Goal: Task Accomplishment & Management: Use online tool/utility

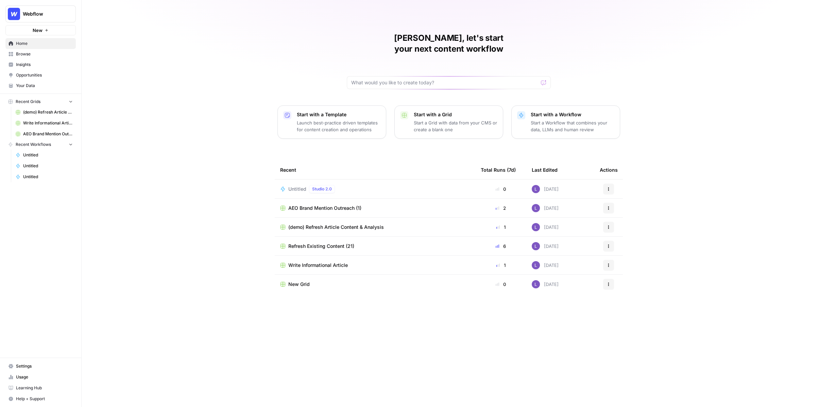
click at [40, 54] on span "Browse" at bounding box center [44, 54] width 57 height 6
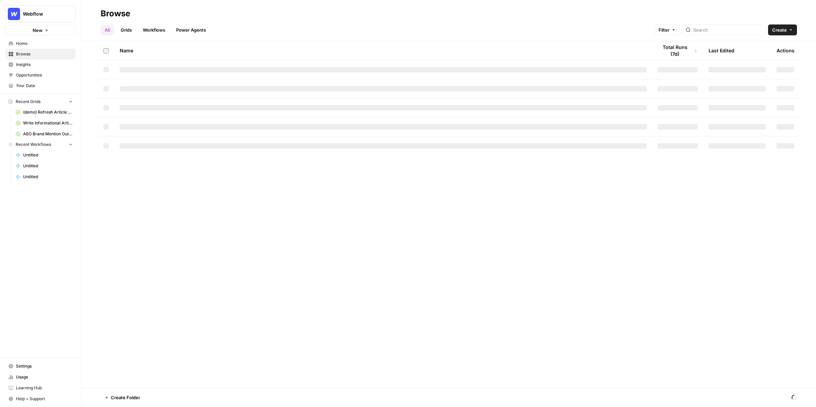
click at [151, 26] on link "Workflows" at bounding box center [154, 29] width 31 height 11
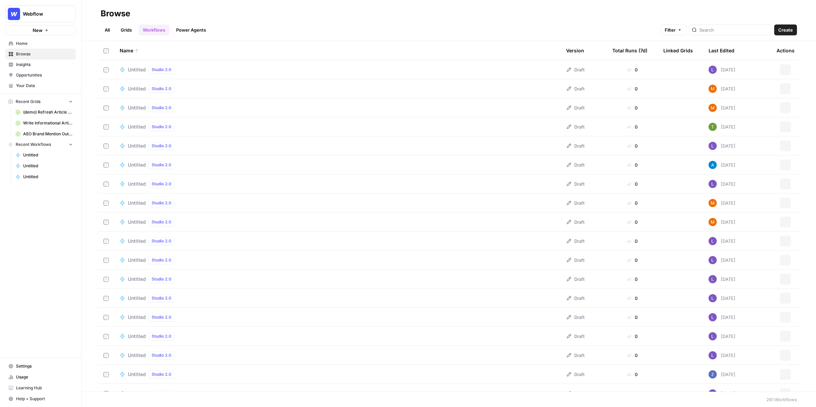
click at [777, 32] on button "Create" at bounding box center [786, 29] width 23 height 11
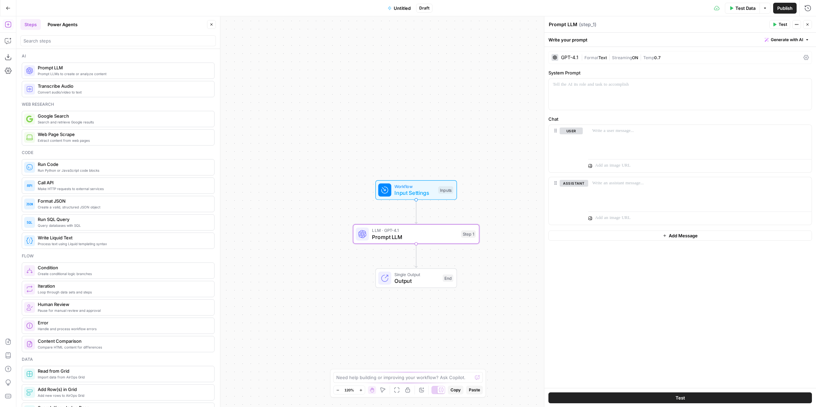
click at [578, 58] on div "GPT-4.1" at bounding box center [569, 57] width 17 height 5
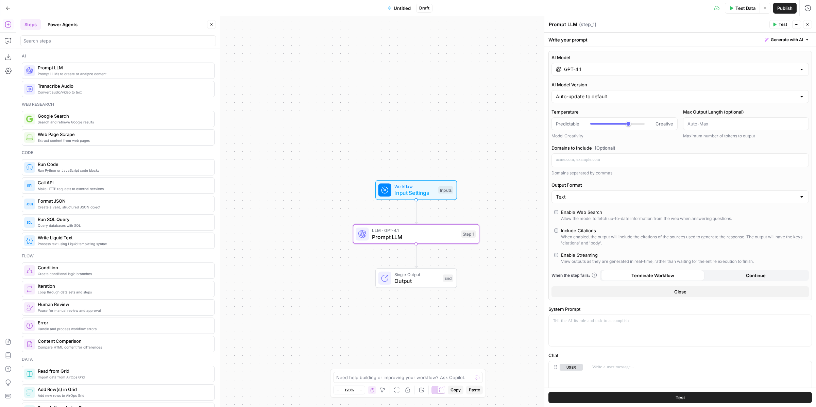
click at [608, 68] on input "GPT-4.1" at bounding box center [680, 69] width 232 height 7
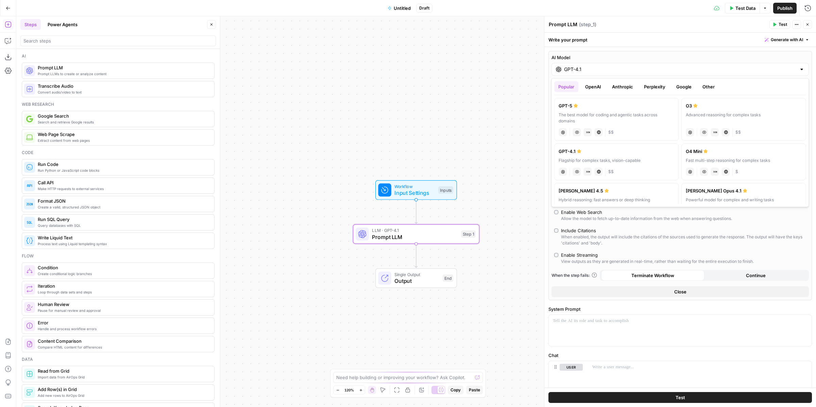
click at [596, 86] on button "OpenAI" at bounding box center [593, 86] width 24 height 11
click at [616, 86] on button "Anthropic" at bounding box center [622, 86] width 29 height 11
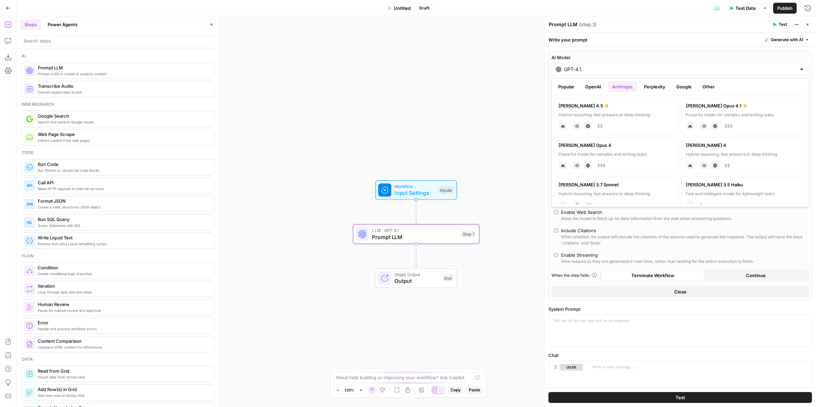
click at [653, 119] on label "[PERSON_NAME] 4.5 Hybrid reasoning: fast answers or deep thinking anthropic Vis…" at bounding box center [616, 116] width 125 height 37
type input "[PERSON_NAME] 4.5"
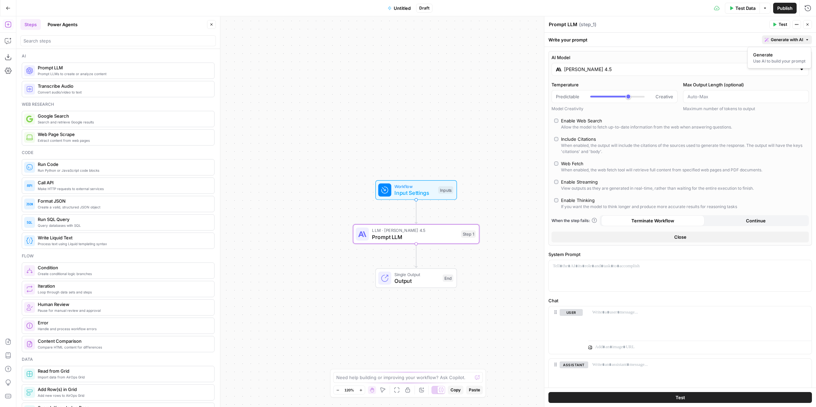
click at [788, 39] on span "Generate with AI" at bounding box center [787, 40] width 32 height 6
click at [774, 55] on span "Generate" at bounding box center [778, 54] width 50 height 7
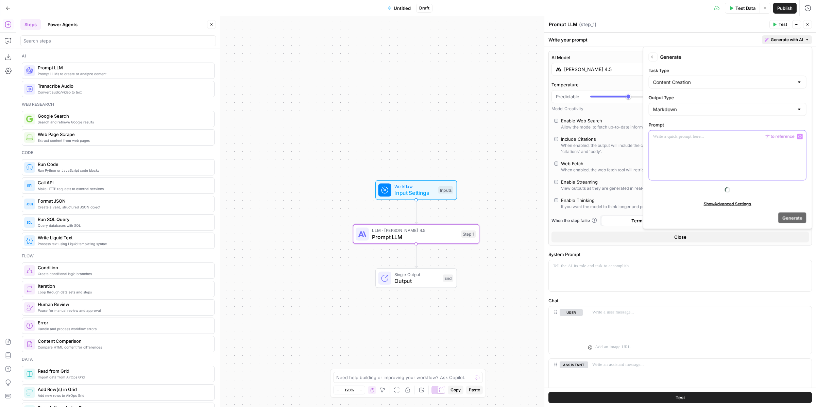
click at [704, 148] on div at bounding box center [727, 156] width 157 height 50
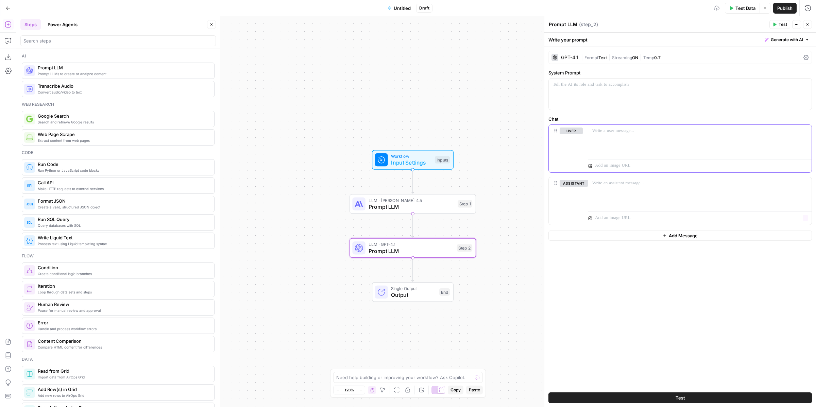
click at [704, 167] on p at bounding box center [696, 165] width 202 height 7
click at [768, 186] on div at bounding box center [699, 192] width 223 height 31
click at [806, 181] on button "Variables Menu" at bounding box center [805, 183] width 5 height 5
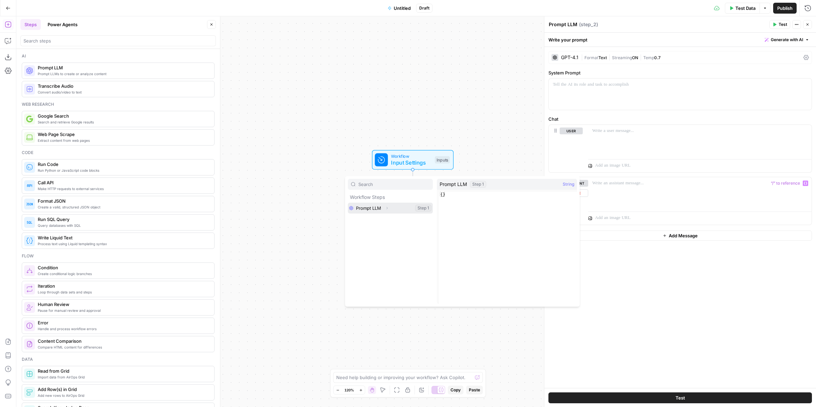
click at [389, 206] on icon "button" at bounding box center [387, 208] width 4 height 4
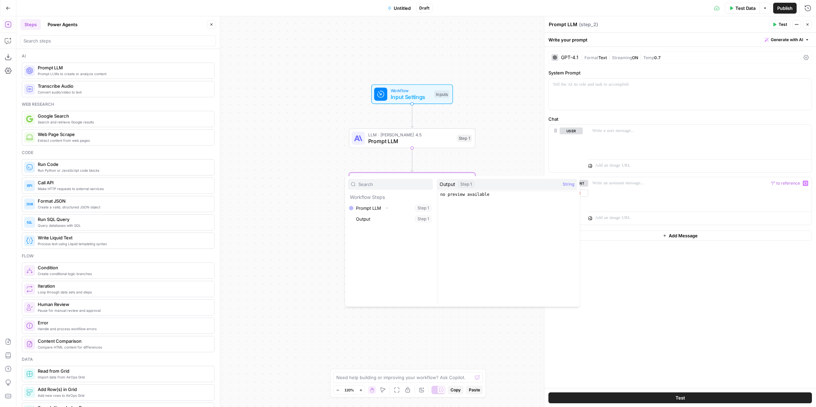
click at [364, 225] on div "Workflow Steps Prompt LLM Collapse Step 1 Output Step 1" at bounding box center [390, 241] width 85 height 125
click at [365, 214] on button "Select variable Output" at bounding box center [394, 219] width 78 height 11
drag, startPoint x: 689, startPoint y: 184, endPoint x: 561, endPoint y: 185, distance: 128.2
click at [561, 185] on div "**********" at bounding box center [680, 201] width 263 height 48
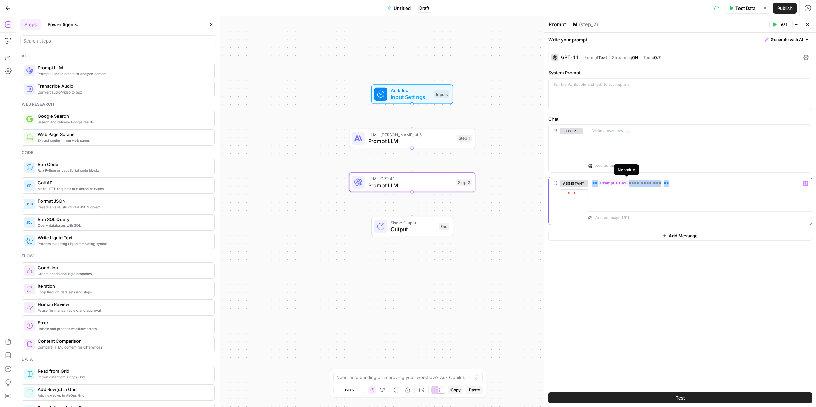
click at [657, 183] on span "**********" at bounding box center [630, 183] width 65 height 6
click at [457, 113] on div "Workflow Input Settings Inputs LLM · [PERSON_NAME] 4.5 Prompt LLM Step 1 Copy s…" at bounding box center [416, 211] width 800 height 391
click at [743, 186] on div at bounding box center [699, 192] width 223 height 31
click at [807, 182] on icon "button" at bounding box center [805, 183] width 3 height 3
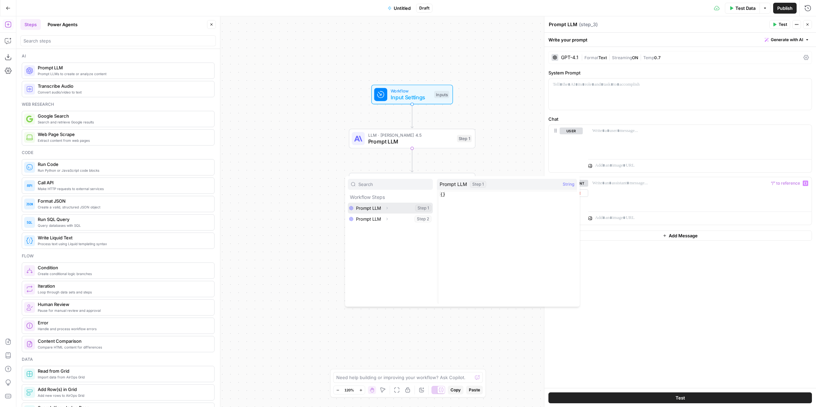
click at [388, 211] on button "Expand" at bounding box center [387, 208] width 9 height 9
click at [387, 229] on icon "button" at bounding box center [387, 230] width 1 height 2
click at [312, 269] on div "Workflow Input Settings Inputs LLM · [PERSON_NAME] 4.5 Prompt LLM Step 1 LLM · …" at bounding box center [416, 211] width 800 height 391
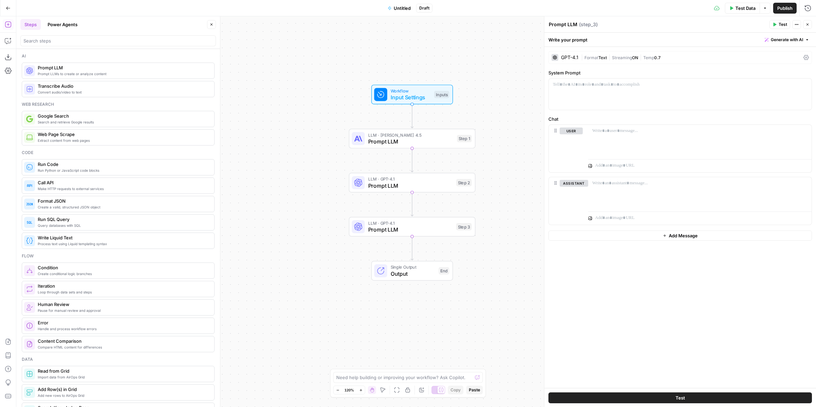
click at [569, 60] on div "GPT-4.1" at bounding box center [565, 57] width 27 height 7
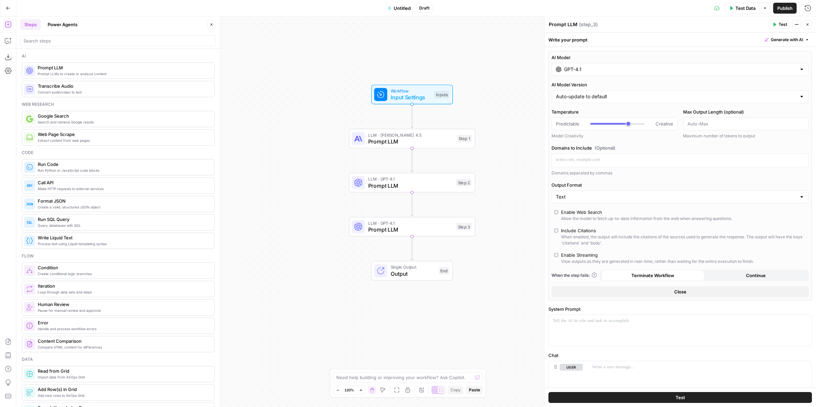
click at [604, 72] on input "GPT-4.1" at bounding box center [680, 69] width 232 height 7
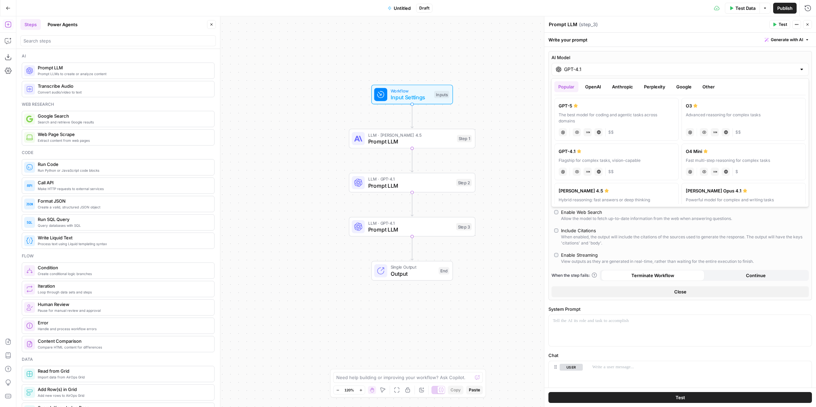
click at [7, 9] on icon "button" at bounding box center [8, 8] width 5 height 5
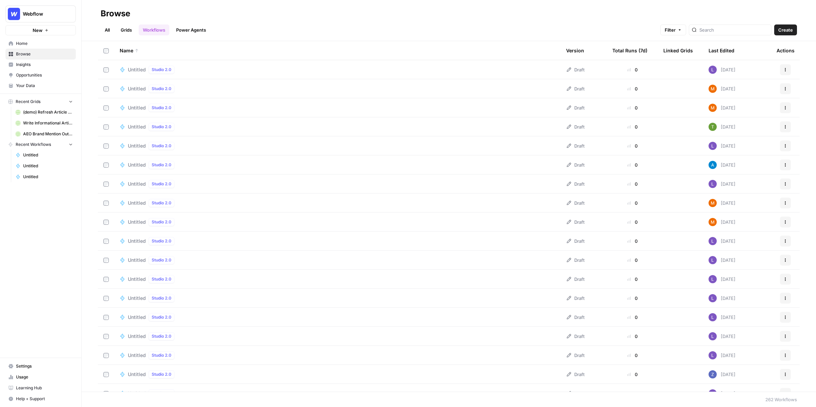
click at [121, 34] on link "Grids" at bounding box center [126, 29] width 19 height 11
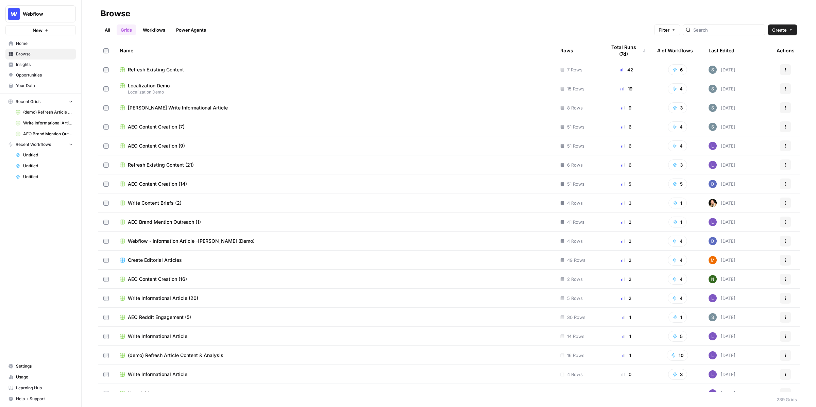
click at [41, 55] on span "Browse" at bounding box center [44, 54] width 57 height 6
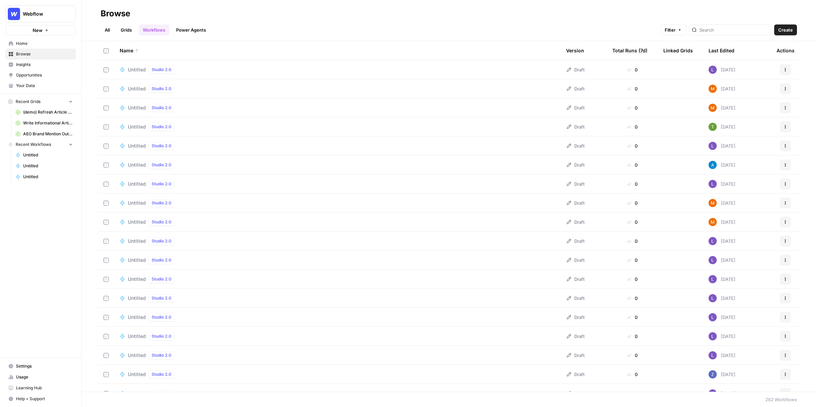
click at [125, 29] on link "Grids" at bounding box center [126, 29] width 19 height 11
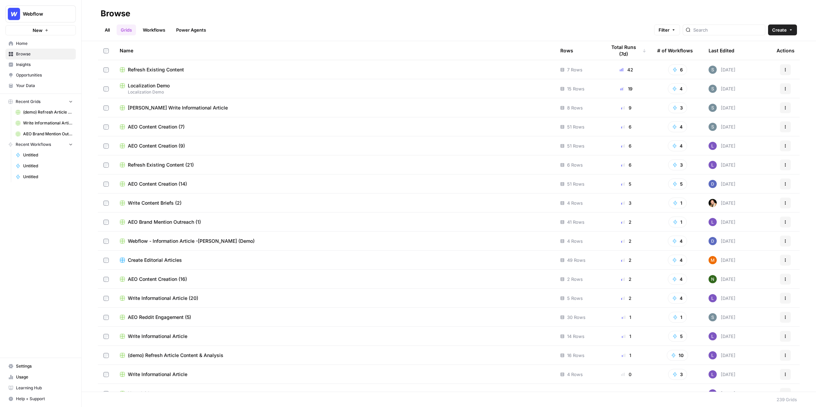
click at [141, 71] on span "Refresh Existing Content" at bounding box center [156, 69] width 56 height 7
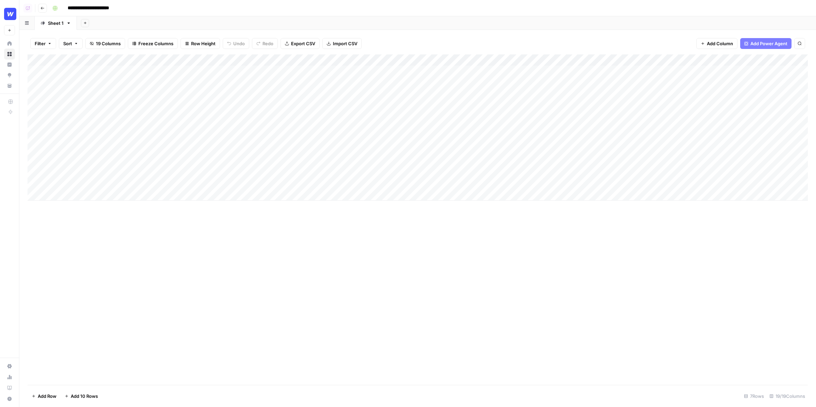
click at [767, 40] on span "Add Power Agent" at bounding box center [769, 43] width 37 height 7
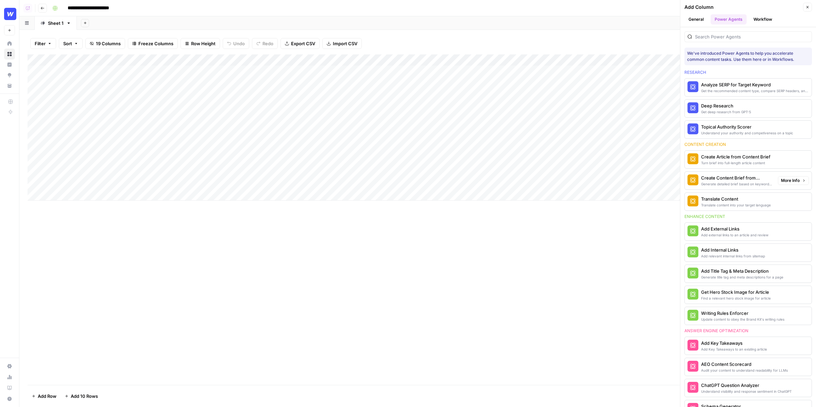
click at [790, 181] on span "More Info" at bounding box center [790, 181] width 19 height 6
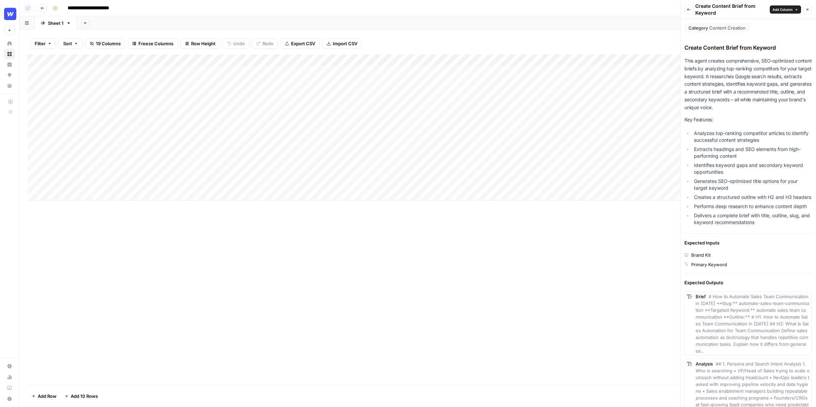
scroll to position [248, 0]
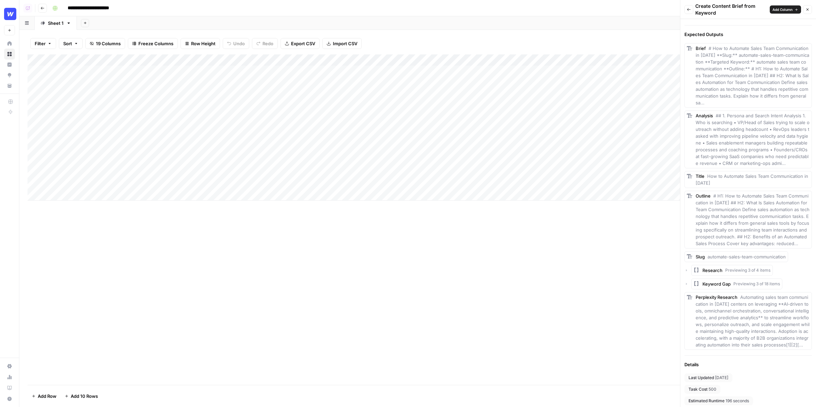
drag, startPoint x: 723, startPoint y: 391, endPoint x: 645, endPoint y: 391, distance: 77.9
click at [645, 391] on div "**********" at bounding box center [417, 203] width 797 height 407
click at [705, 386] on span "Task Cost" at bounding box center [698, 389] width 19 height 6
click at [689, 9] on icon "button" at bounding box center [689, 9] width 4 height 4
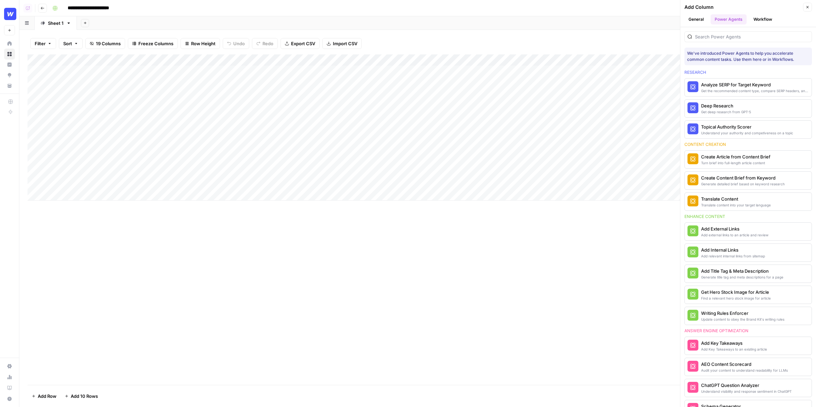
scroll to position [0, 0]
click at [259, 71] on div "Add Column" at bounding box center [418, 127] width 781 height 146
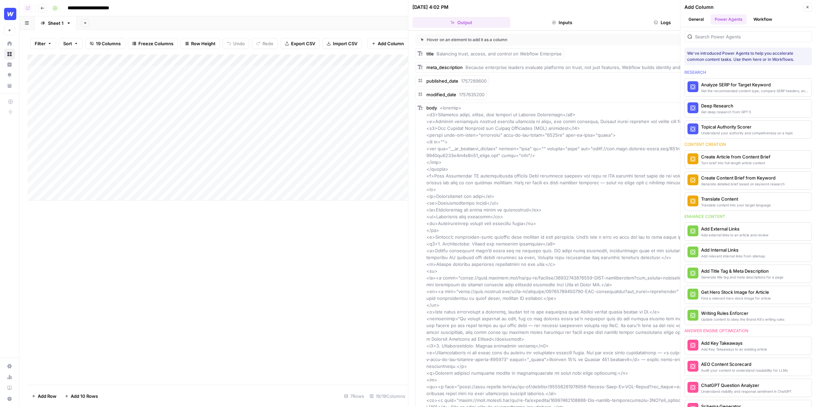
click at [655, 22] on icon "button" at bounding box center [656, 22] width 3 height 3
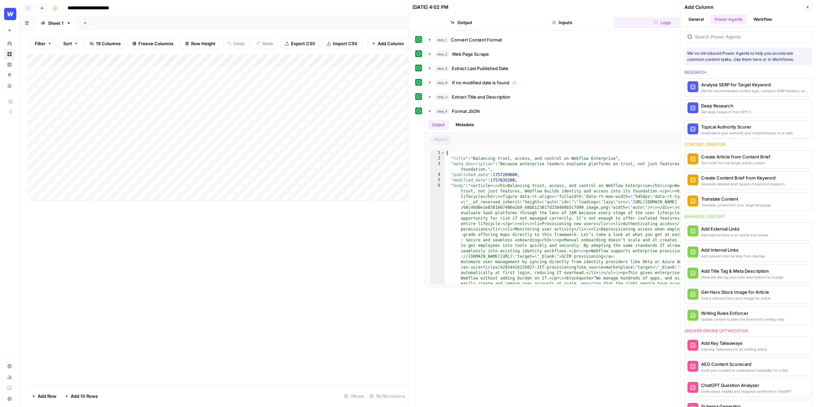
click at [816, 6] on header "Add Column Close General Power Agents Workflow" at bounding box center [749, 13] width 136 height 27
click at [810, 6] on button "Close" at bounding box center [807, 7] width 9 height 9
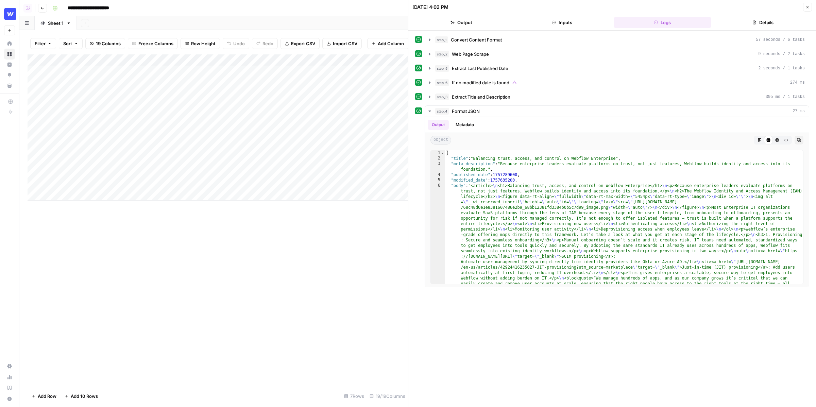
click at [748, 26] on button "Details" at bounding box center [763, 22] width 98 height 11
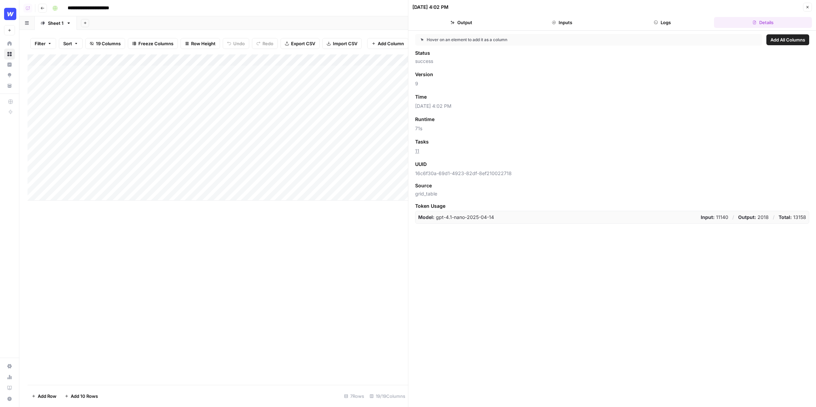
drag, startPoint x: 434, startPoint y: 153, endPoint x: 411, endPoint y: 153, distance: 23.1
click at [412, 153] on div "Hover on an element to add it as a column Add All Columns Status success Versio…" at bounding box center [613, 219] width 408 height 377
click at [348, 309] on div "Add Column" at bounding box center [218, 219] width 381 height 331
click at [810, 6] on button "Close" at bounding box center [807, 7] width 9 height 9
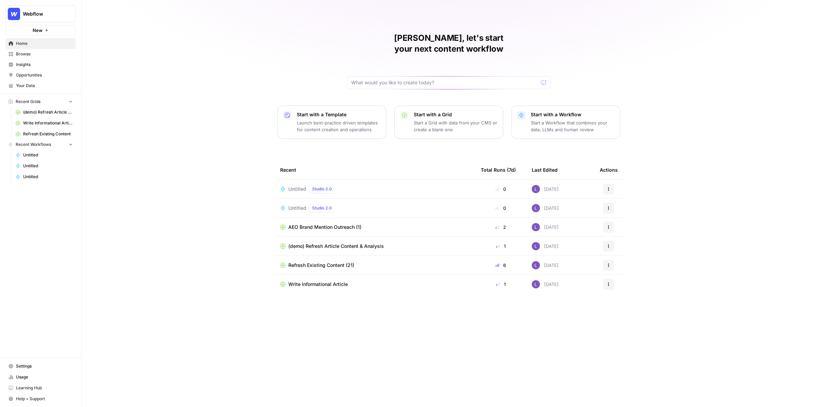
click at [294, 185] on div "Untitled Studio 2.0" at bounding box center [312, 189] width 49 height 8
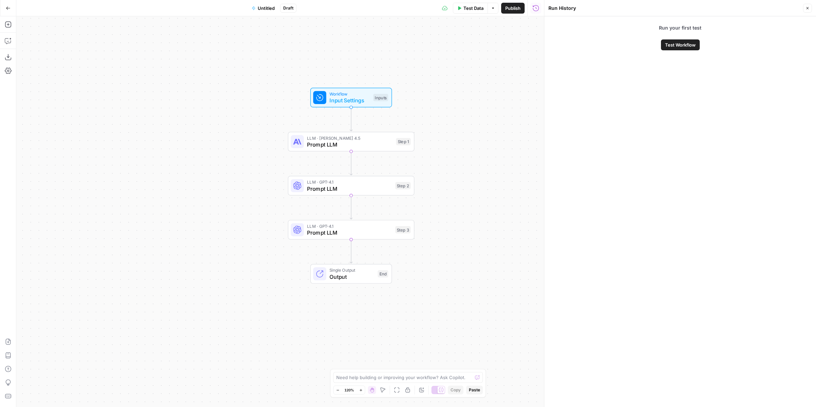
click at [469, 7] on span "Test Data" at bounding box center [474, 8] width 20 height 7
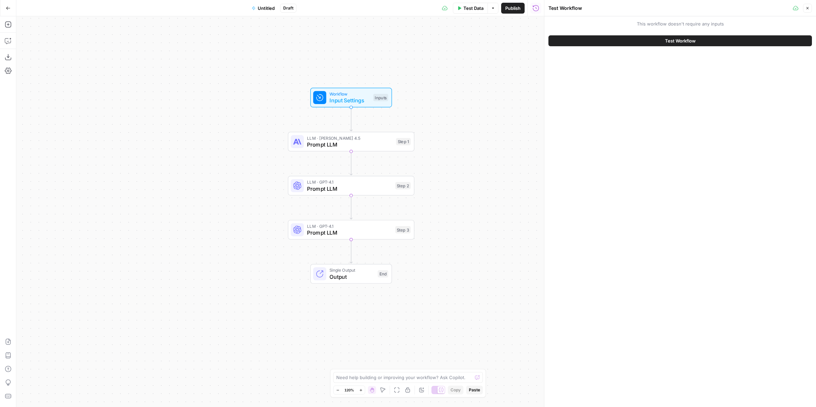
click at [605, 42] on button "Test Workflow" at bounding box center [681, 40] width 264 height 11
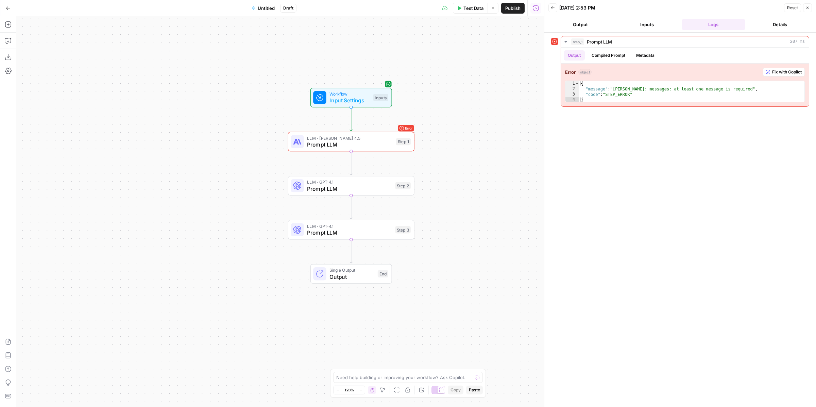
click at [516, 12] on button "Publish" at bounding box center [512, 8] width 23 height 11
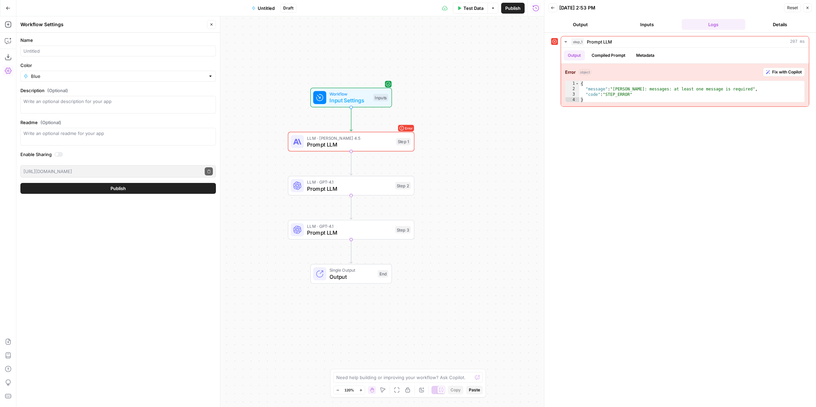
click at [497, 10] on button "Options" at bounding box center [493, 8] width 11 height 11
click at [69, 53] on input "Name" at bounding box center [117, 51] width 189 height 7
type input "test"
click at [20, 183] on button "Publish" at bounding box center [118, 188] width 196 height 11
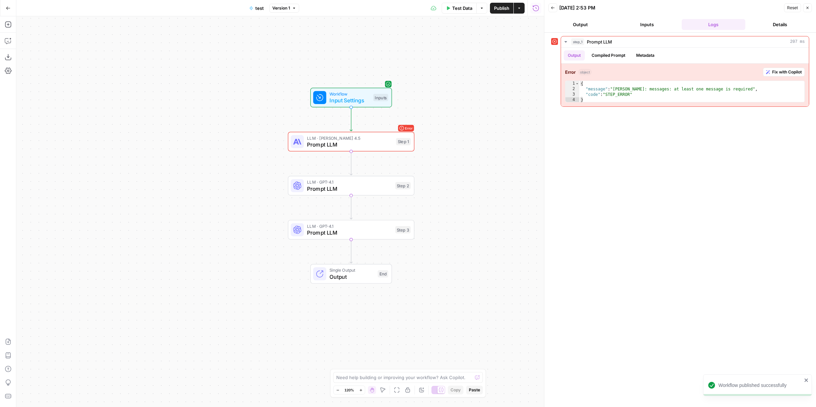
click at [504, 15] on div "Test Data Options Publish Actions Run History" at bounding box center [421, 8] width 245 height 16
click at [525, 13] on div "Test Data Options Publish Actions Run History" at bounding box center [421, 8] width 245 height 16
click at [522, 10] on button "Actions" at bounding box center [519, 8] width 11 height 11
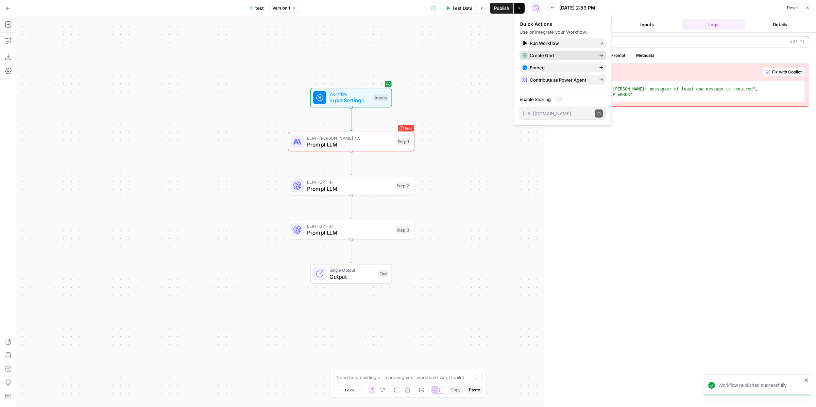
click at [553, 54] on span "Create Grid" at bounding box center [562, 55] width 64 height 7
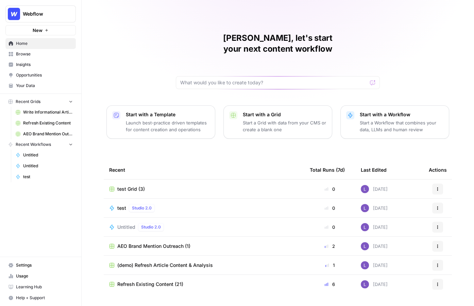
click at [56, 17] on span "Webflow" at bounding box center [43, 14] width 41 height 7
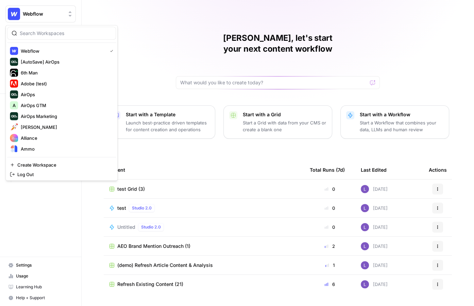
click at [55, 37] on div at bounding box center [61, 33] width 109 height 13
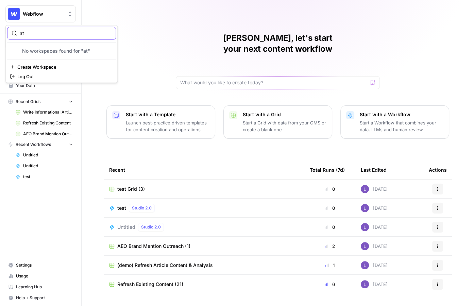
type input "a"
